Goal: Navigation & Orientation: Find specific page/section

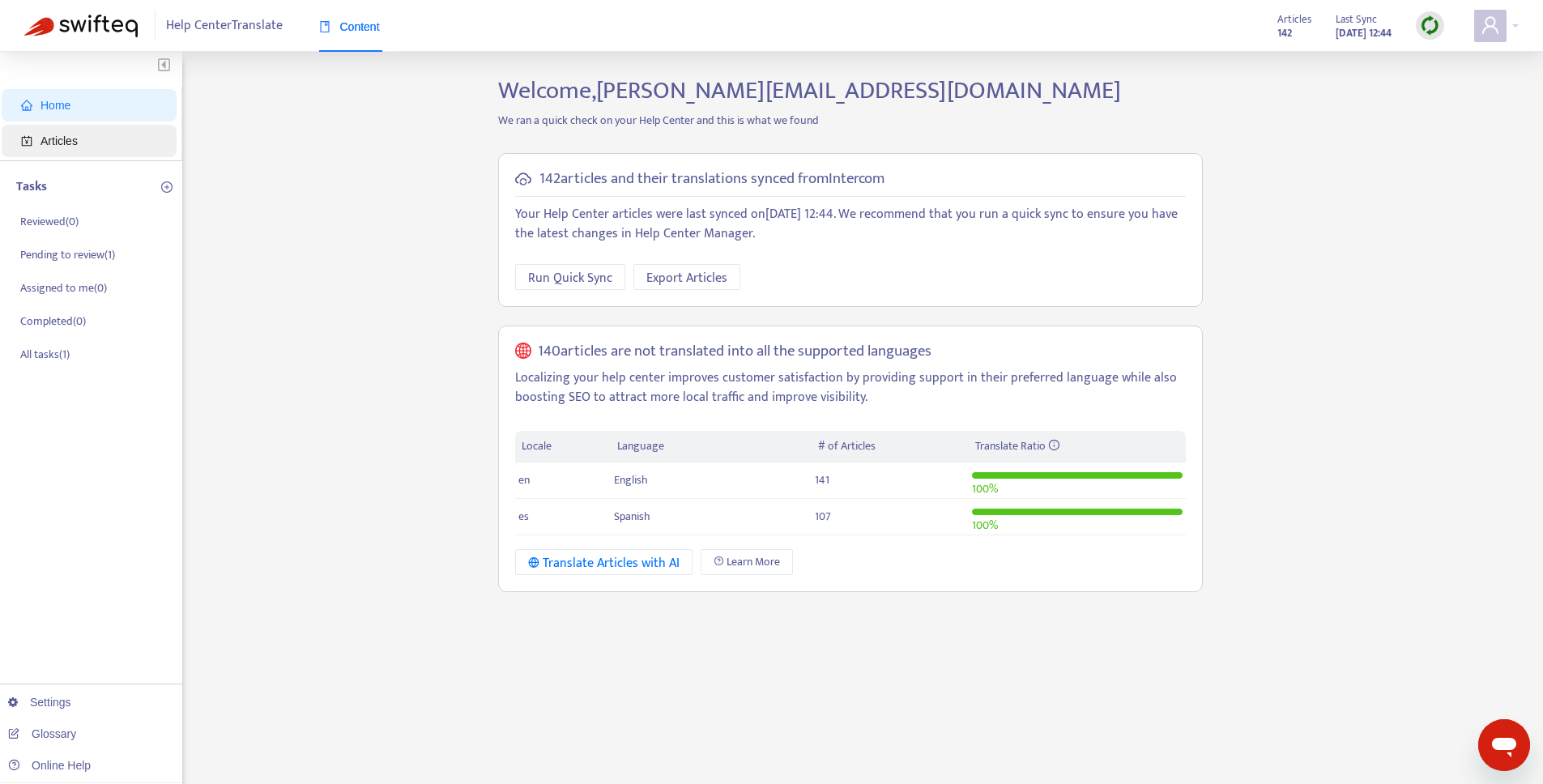
click at [83, 136] on span "Articles" at bounding box center [92, 140] width 143 height 32
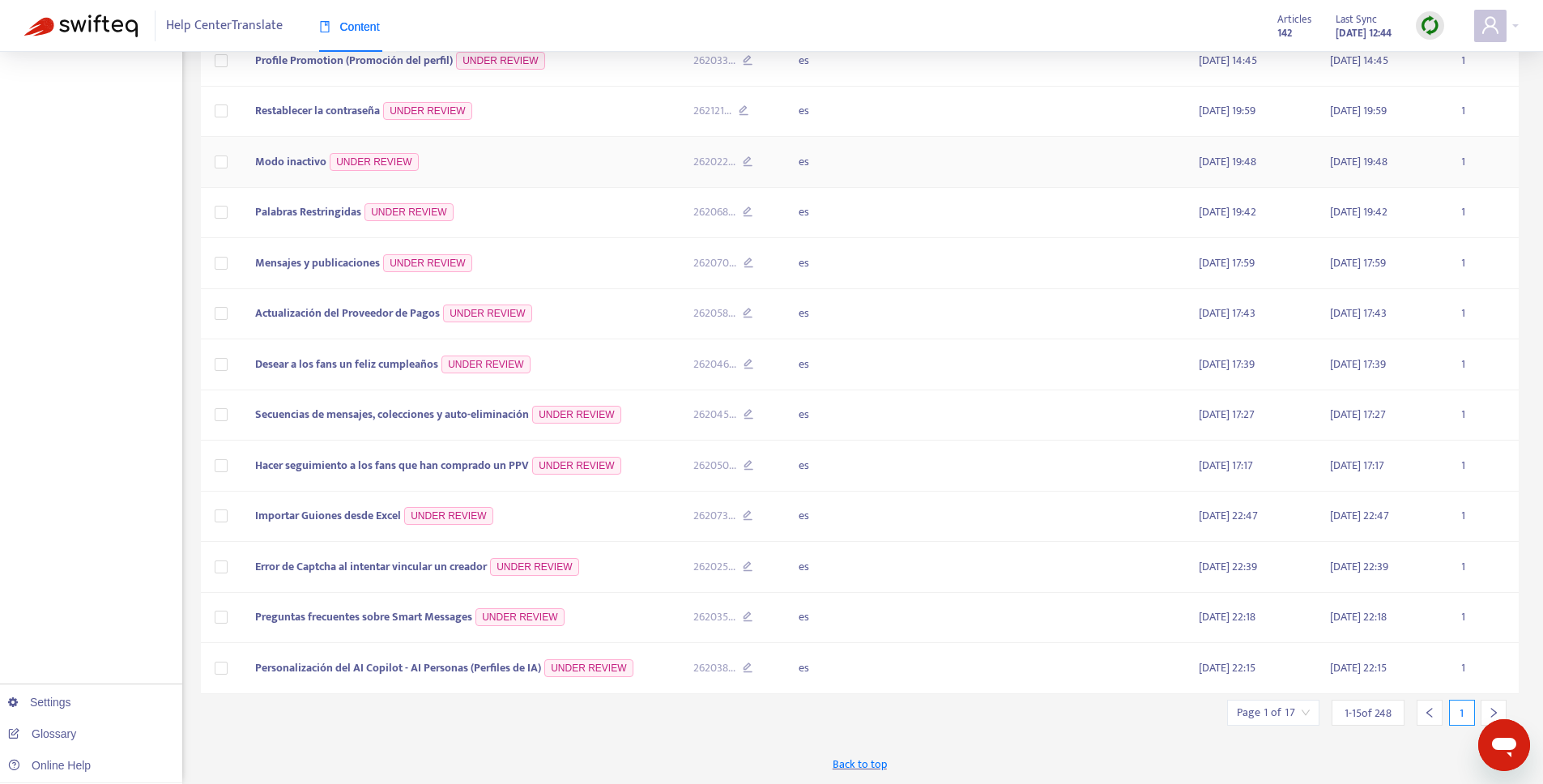
scroll to position [372, 0]
